Goal: Information Seeking & Learning: Learn about a topic

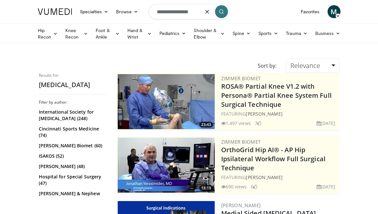
click at [196, 13] on input "**********" at bounding box center [189, 12] width 81 height 16
click at [207, 14] on button "button" at bounding box center [207, 11] width 13 height 13
type input "**********"
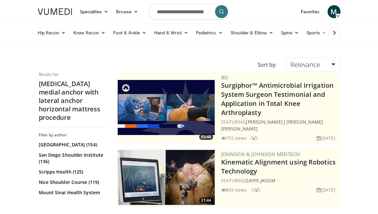
click at [191, 13] on input "**********" at bounding box center [189, 12] width 81 height 16
drag, startPoint x: 156, startPoint y: 11, endPoint x: 232, endPoint y: 20, distance: 76.4
click at [232, 20] on nav "Specialties Adult & Family Medicine Allergy, Asthma, Immunology Anesthesiology …" at bounding box center [189, 11] width 310 height 23
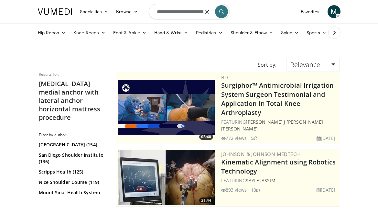
click at [208, 11] on icon "button" at bounding box center [207, 11] width 5 height 5
type input "**********"
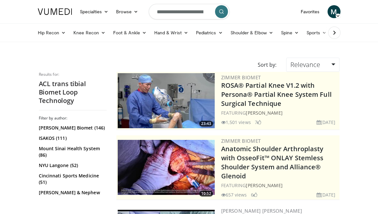
click at [196, 101] on img at bounding box center [166, 100] width 97 height 55
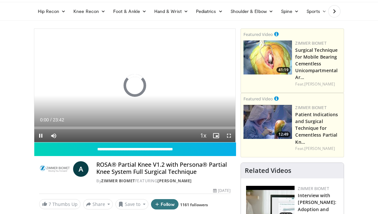
scroll to position [23, 0]
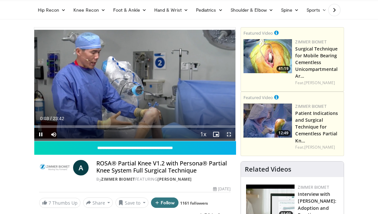
click at [227, 134] on span "Video Player" at bounding box center [228, 134] width 13 height 13
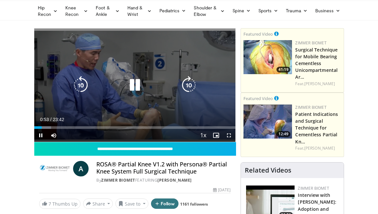
click at [127, 102] on div "10 seconds Tap to unmute" at bounding box center [134, 84] width 201 height 113
click at [132, 85] on icon "Video Player" at bounding box center [135, 85] width 18 height 18
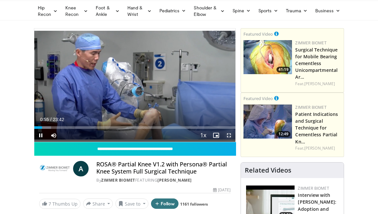
click at [229, 136] on span "Video Player" at bounding box center [228, 135] width 13 height 13
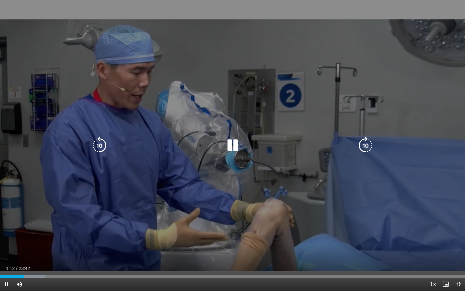
click at [317, 110] on div "10 seconds Tap to unmute" at bounding box center [232, 145] width 465 height 291
click at [102, 147] on icon "Video Player" at bounding box center [99, 145] width 18 height 18
click at [101, 146] on icon "Video Player" at bounding box center [99, 145] width 18 height 18
click at [219, 131] on div "20 seconds Tap to unmute" at bounding box center [232, 145] width 465 height 291
click at [232, 151] on icon "Video Player" at bounding box center [233, 145] width 18 height 18
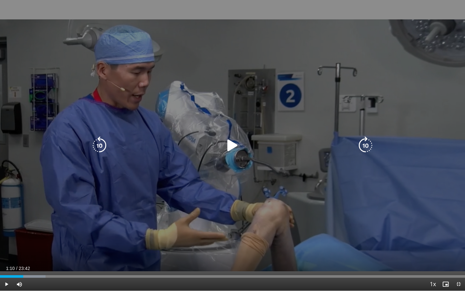
click at [235, 148] on icon "Video Player" at bounding box center [233, 145] width 18 height 18
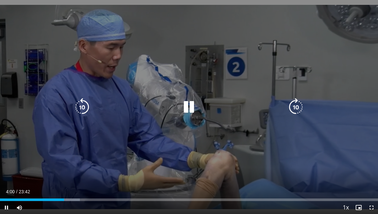
scroll to position [0, 0]
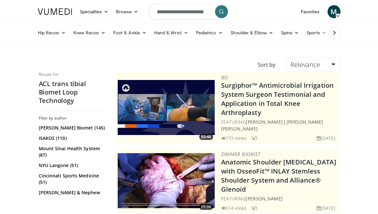
click at [182, 16] on input "**********" at bounding box center [189, 12] width 81 height 16
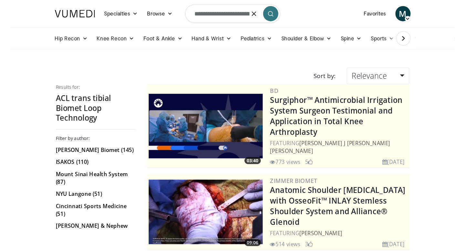
scroll to position [0, 49]
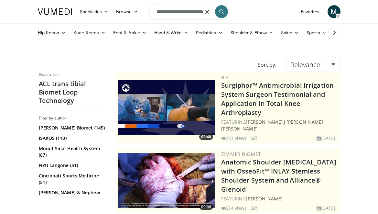
drag, startPoint x: 158, startPoint y: 12, endPoint x: 228, endPoint y: 20, distance: 70.6
click at [228, 20] on form "**********" at bounding box center [189, 11] width 81 height 23
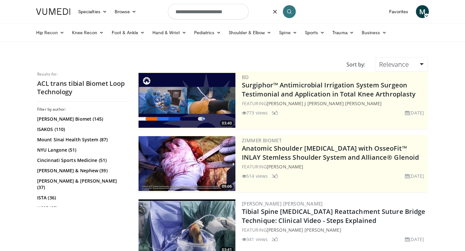
scroll to position [0, 0]
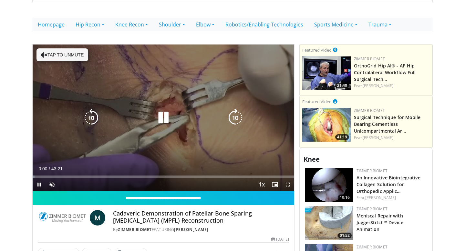
scroll to position [165, 0]
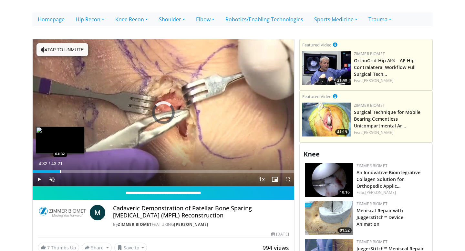
click at [60, 171] on div "Progress Bar" at bounding box center [60, 172] width 1 height 3
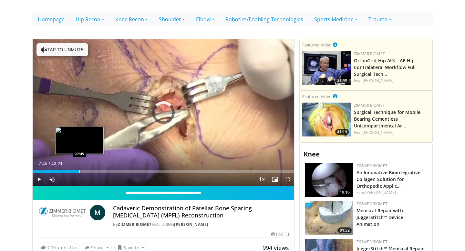
click at [79, 171] on div "Progress Bar" at bounding box center [79, 172] width 1 height 3
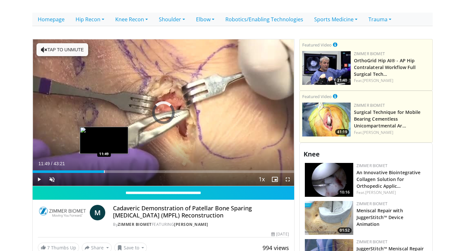
click at [104, 167] on div "Loaded : 20.34% 11:49 11:49" at bounding box center [164, 170] width 262 height 6
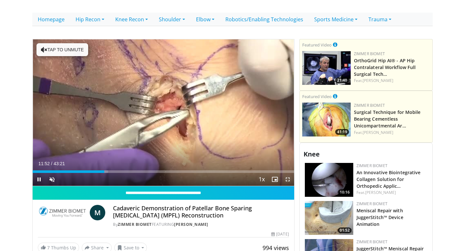
click at [291, 174] on span "Video Player" at bounding box center [287, 179] width 13 height 13
